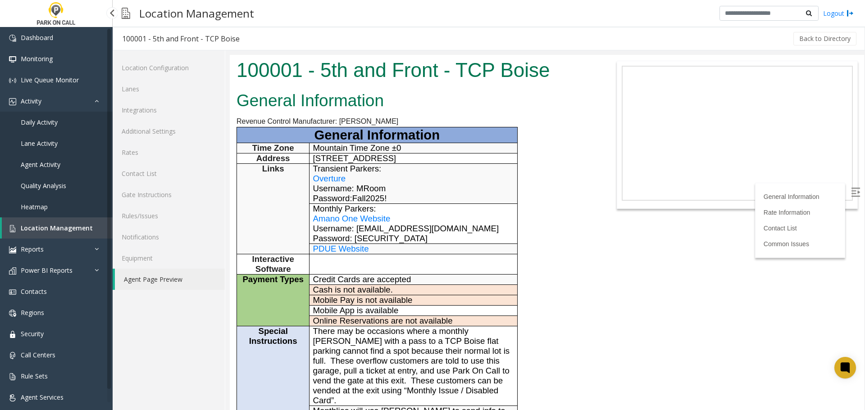
click at [81, 223] on link "Location Management" at bounding box center [57, 227] width 111 height 21
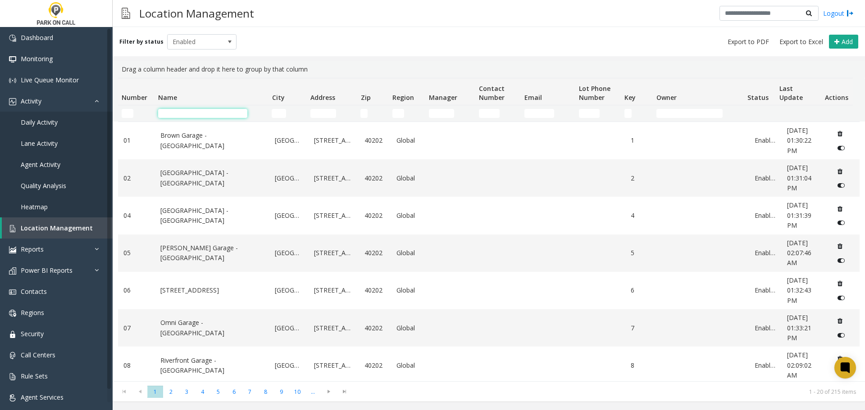
click at [225, 112] on input "Name Filter" at bounding box center [202, 113] width 89 height 9
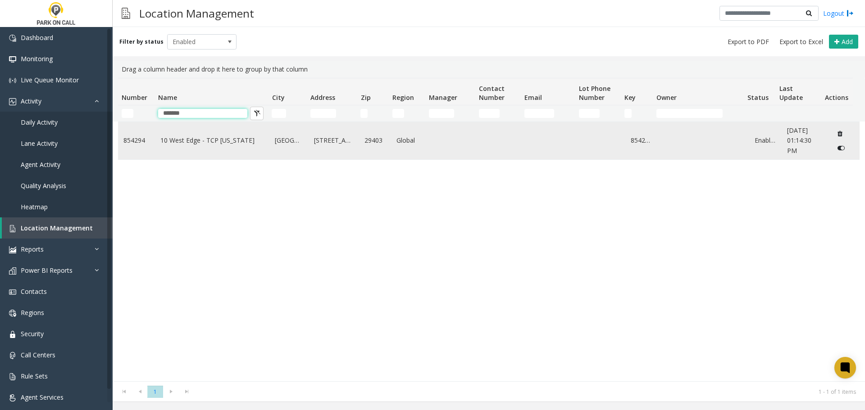
type input "*******"
click at [189, 142] on link "10 West Edge - TCP [US_STATE]" at bounding box center [212, 141] width 104 height 10
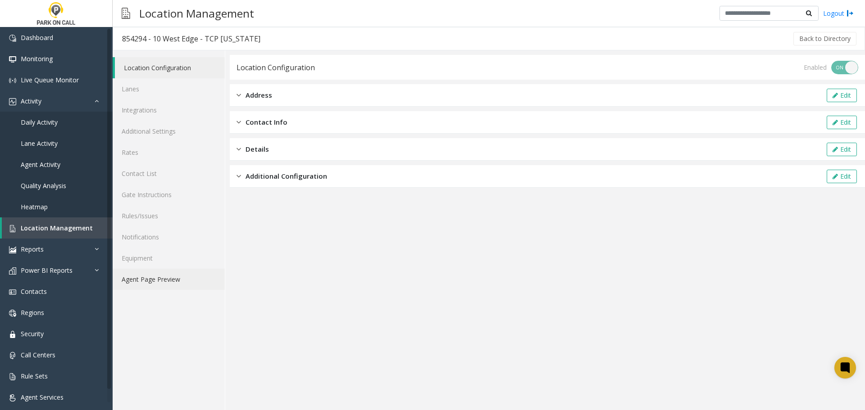
click at [161, 277] on link "Agent Page Preview" at bounding box center [169, 279] width 112 height 21
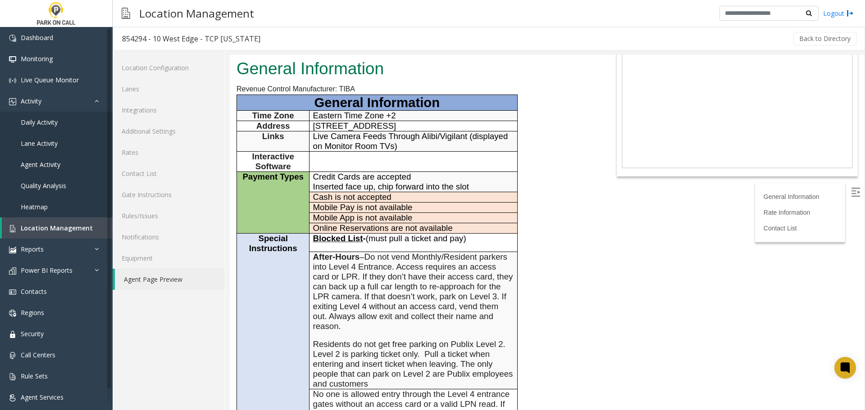
scroll to position [45, 0]
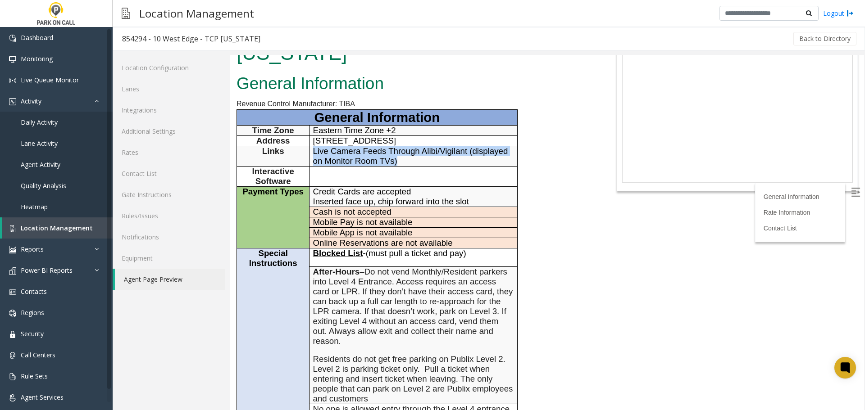
drag, startPoint x: 412, startPoint y: 168, endPoint x: 303, endPoint y: 160, distance: 109.3
click at [303, 160] on tr "Links Live Camera Feeds Through Alibi/Vigilant (displayed on Monitor Room TVs)" at bounding box center [377, 156] width 281 height 20
